Goal: Task Accomplishment & Management: Complete application form

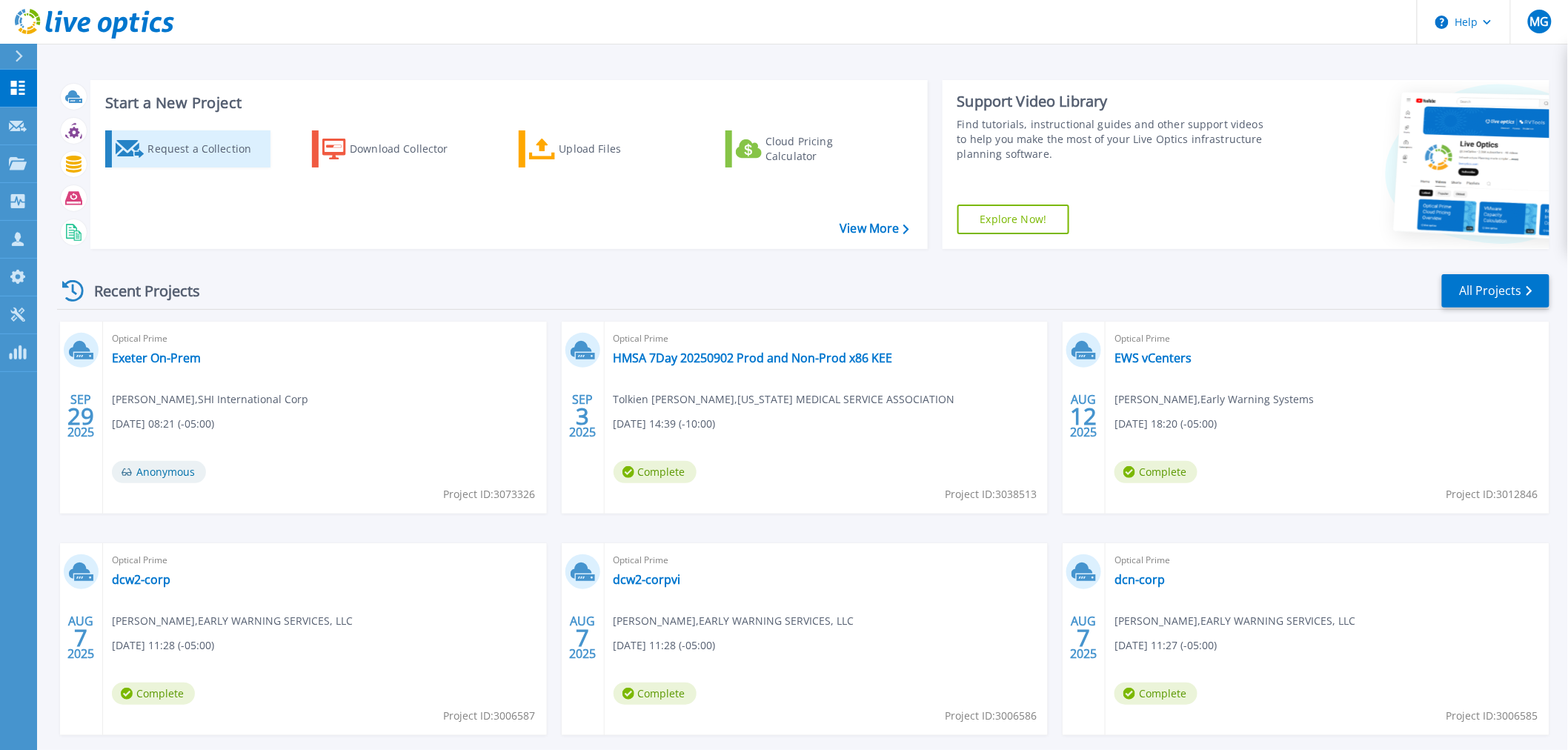
click at [183, 151] on div "Request a Collection" at bounding box center [206, 149] width 118 height 30
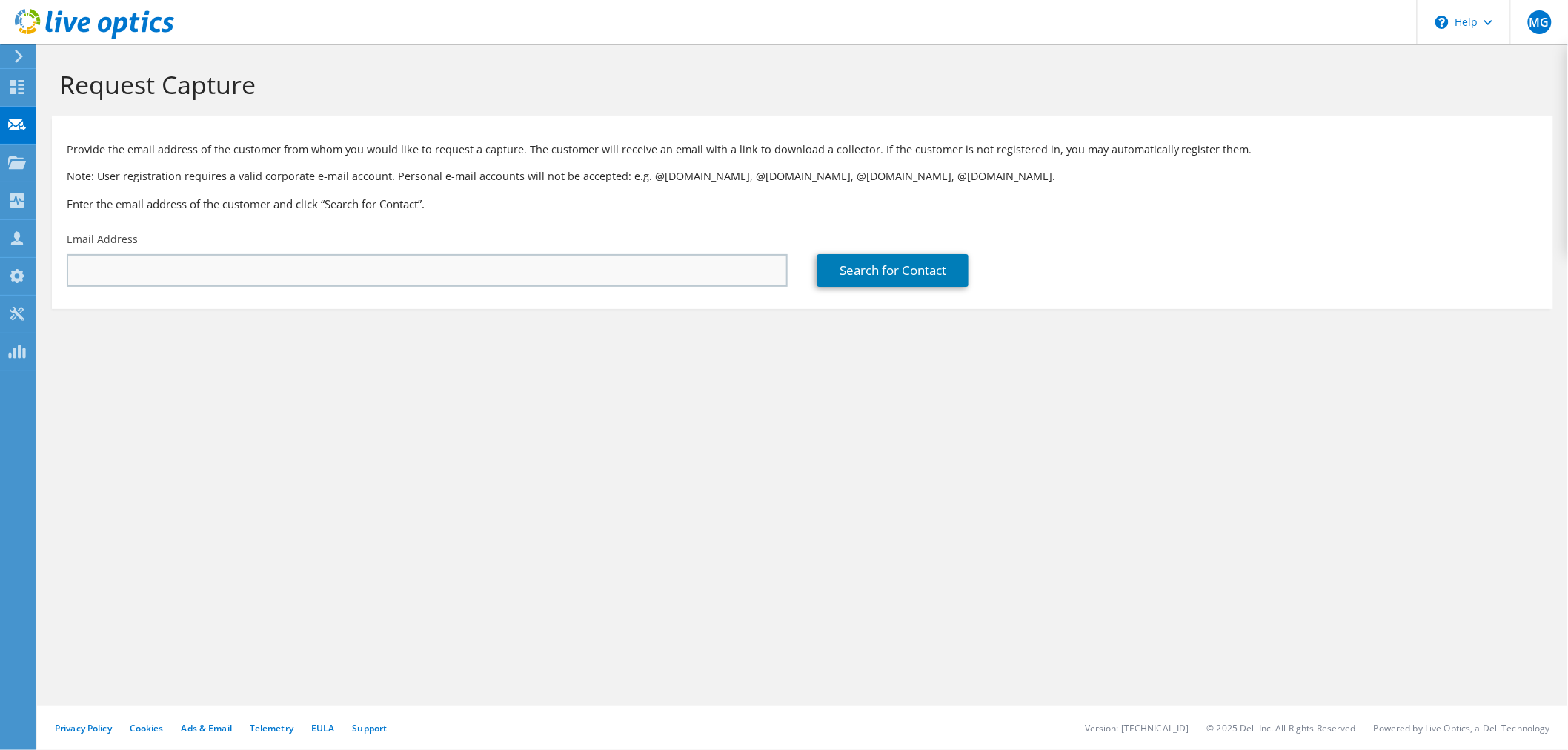
click at [109, 278] on input "text" at bounding box center [427, 270] width 721 height 33
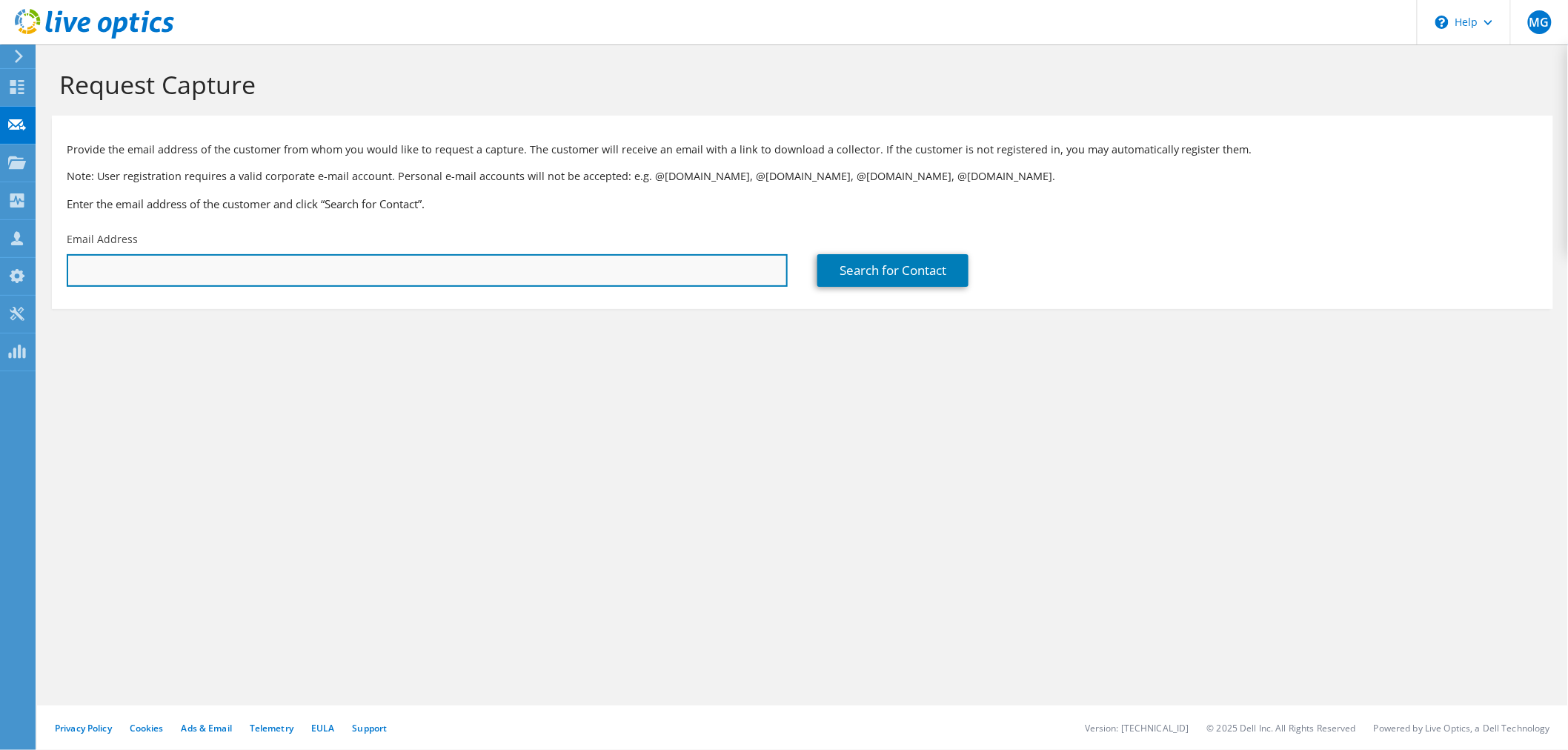
paste input "darryl.wingate@plains.com"
type input "darryl.wingate@plains.com"
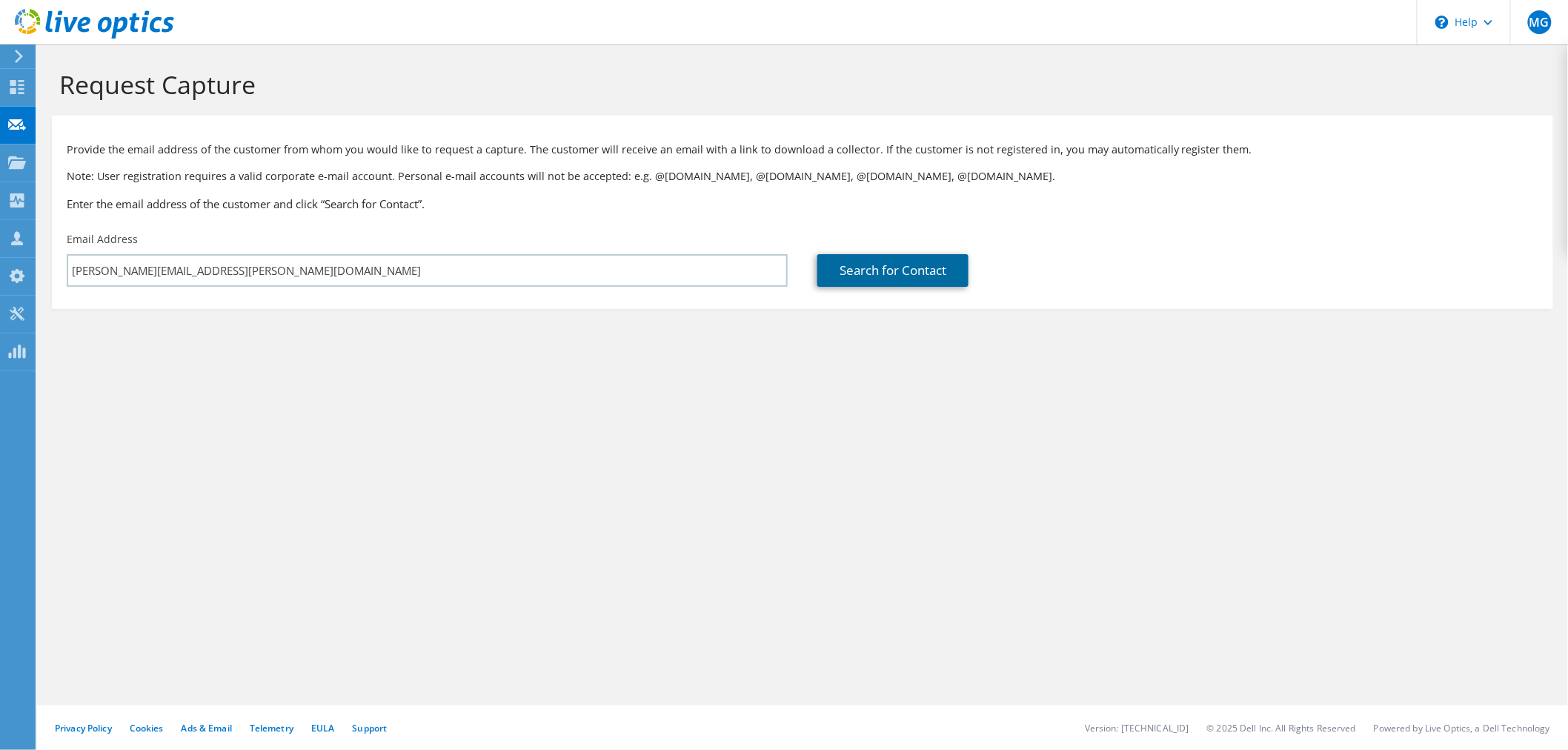
click at [876, 272] on link "Search for Contact" at bounding box center [893, 270] width 151 height 33
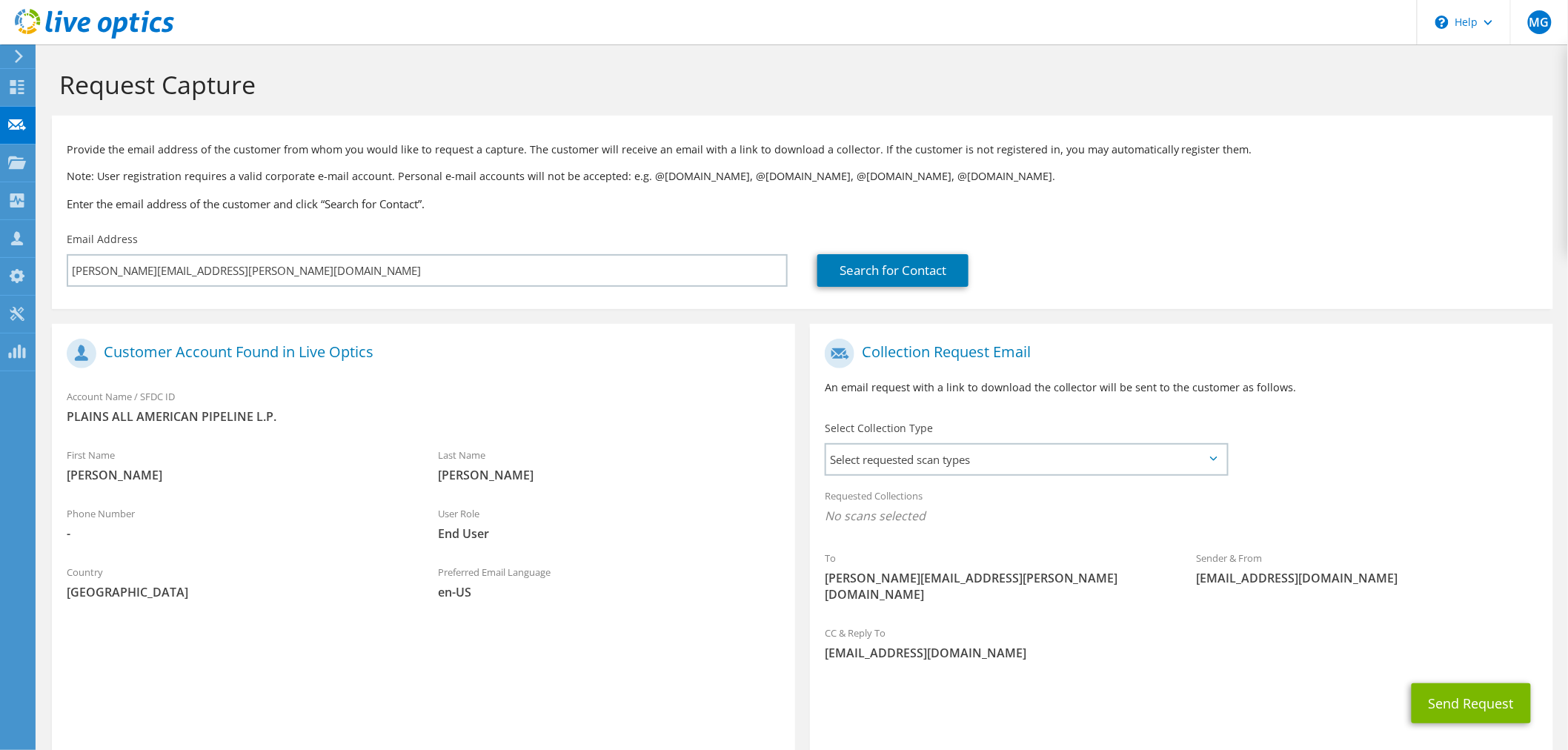
click at [1032, 439] on div "Select Collection Type Select requested scan types Server Virtualization Optica…" at bounding box center [1027, 447] width 404 height 52
click at [1031, 455] on span "Select requested scan types" at bounding box center [1026, 459] width 400 height 30
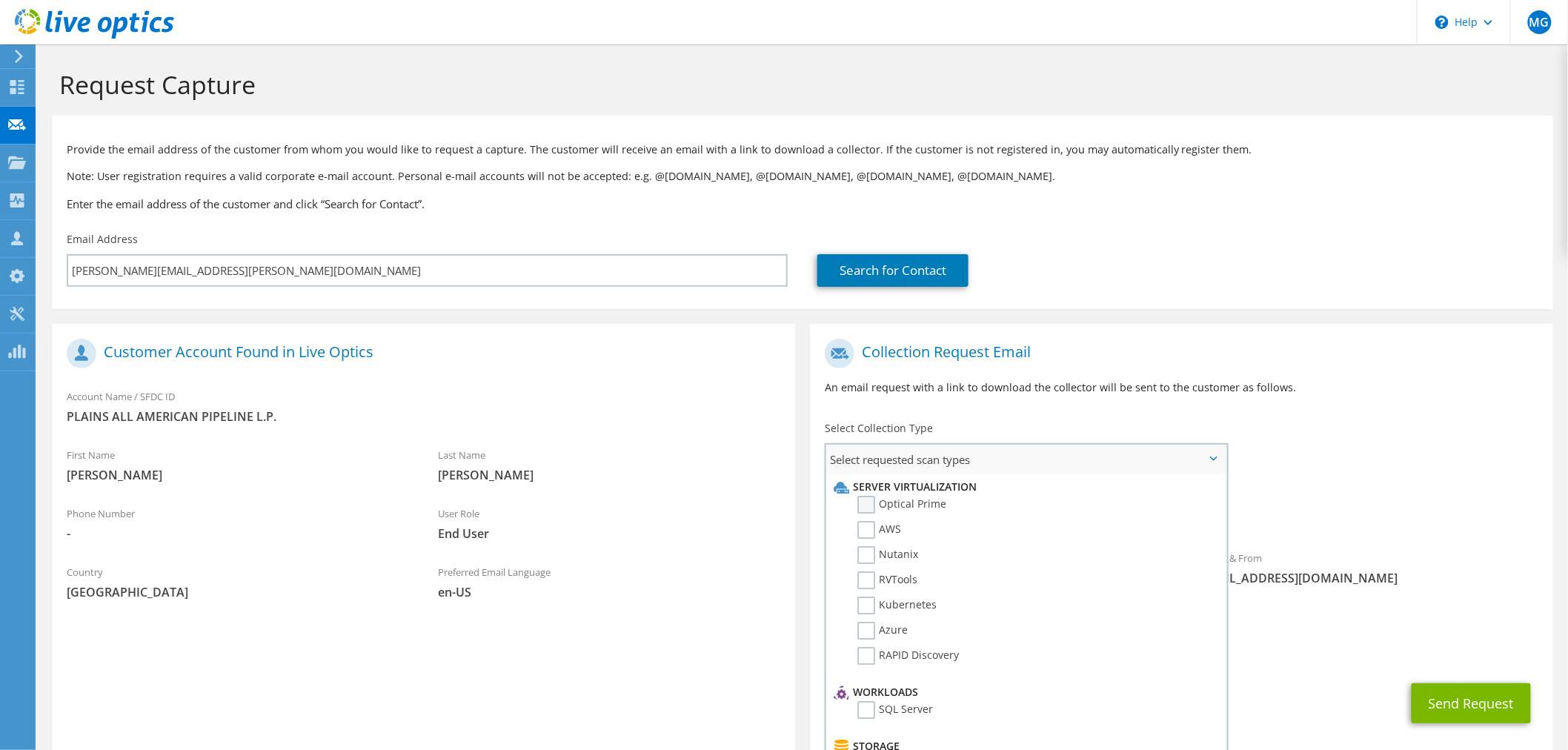
click at [891, 500] on label "Optical Prime" at bounding box center [902, 505] width 89 height 18
click at [0, 0] on input "Optical Prime" at bounding box center [0, 0] width 0 height 0
click at [1464, 688] on button "Send Request" at bounding box center [1471, 708] width 119 height 40
